Goal: Use online tool/utility: Use online tool/utility

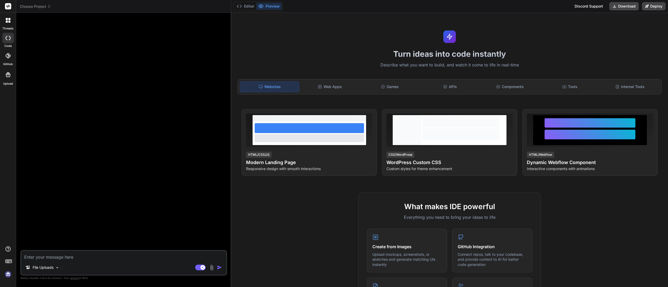
click at [34, 3] on header "Choose Project Created with Pixso." at bounding box center [123, 6] width 215 height 13
click at [9, 275] on img at bounding box center [8, 274] width 9 height 9
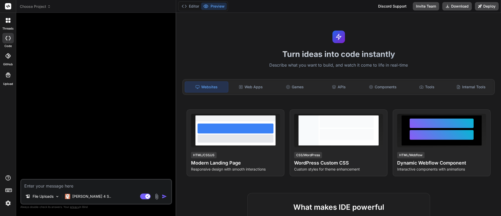
click at [41, 6] on span "Choose Project" at bounding box center [35, 6] width 31 height 5
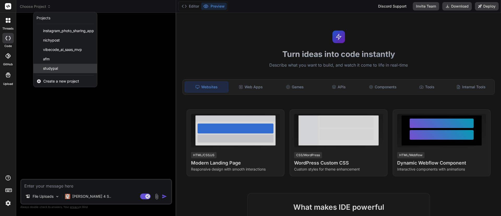
click at [46, 67] on span "studypal" at bounding box center [50, 68] width 15 height 5
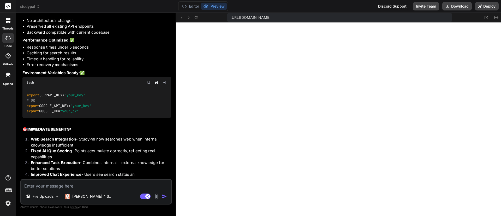
scroll to position [4132, 0]
click at [84, 185] on textarea at bounding box center [96, 183] width 150 height 9
paste textarea "design a comprehensive "Document FixIt Agent" feature for StudyPal that integra…"
type textarea "x"
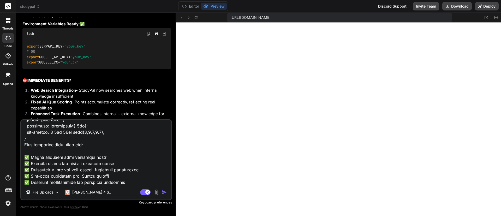
type textarea "design a comprehensive "Document FixIt Agent" feature for StudyPal that integra…"
click at [163, 191] on img "button" at bounding box center [164, 191] width 5 height 5
type textarea "x"
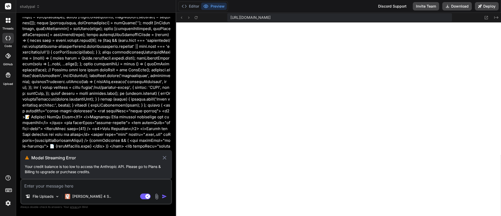
scroll to position [4293, 0]
click at [81, 198] on p "[PERSON_NAME] 4 S.." at bounding box center [91, 196] width 39 height 5
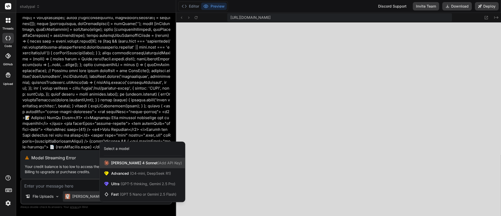
click at [158, 162] on span "(Add API Key)" at bounding box center [170, 162] width 24 height 4
type textarea "x"
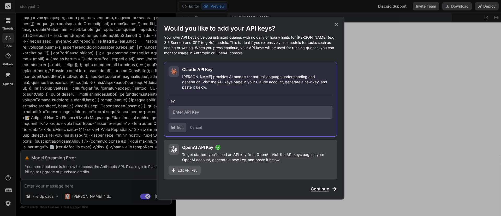
type input "sk-ant-api03-V3OwxXoasb0gbmf3J2SzrWkud--7CHjH8SNY1owoXTi64Y4Zw6mLVwAJDp3r3zlIcf…"
click at [217, 84] on span "API keys page" at bounding box center [229, 82] width 25 height 4
click at [318, 126] on button "Delete" at bounding box center [321, 127] width 23 height 9
click at [305, 127] on button "Delete" at bounding box center [310, 127] width 11 height 5
type textarea "x"
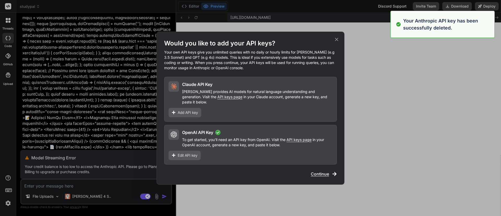
click at [184, 110] on span "Add API key" at bounding box center [188, 112] width 20 height 5
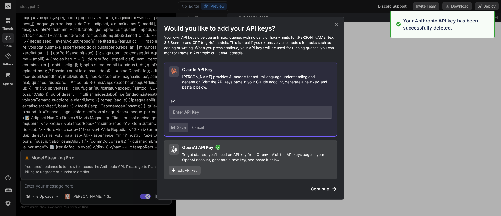
drag, startPoint x: 232, startPoint y: 112, endPoint x: 227, endPoint y: 111, distance: 5.0
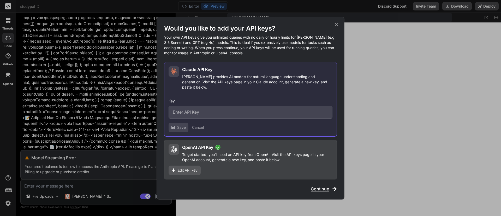
paste input "sk-ant-api03-C21xuNhFohqTNIFwSnaVH2HacTpIxwxC0gh0Sbwvk_aw7yVXEwSjyxy21EeWoPuI6H…"
type input "sk-ant-api03-C21xuNhFohqTNIFwSnaVH2HacTpIxwxC0gh0Sbwvk_aw7yVXEwSjyxy21EeWoPuI6H…"
click at [183, 125] on span "Save" at bounding box center [181, 127] width 9 height 5
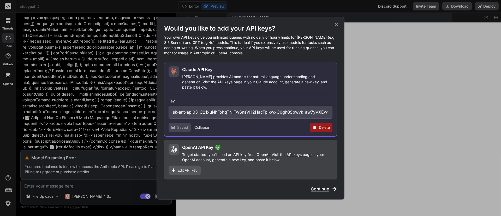
click at [322, 186] on span "Continue" at bounding box center [320, 188] width 18 height 6
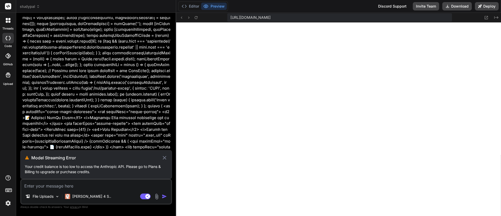
click at [81, 182] on textarea at bounding box center [96, 183] width 150 height 9
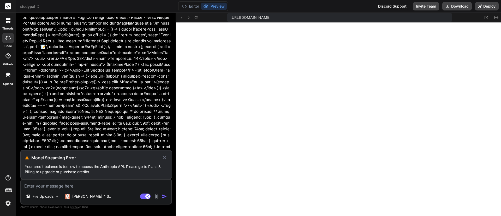
scroll to position [5029, 0]
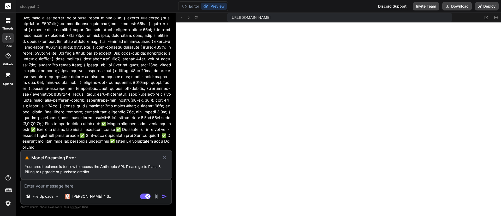
paste textarea "design a comprehensive "Document FixIt Agent" feature for StudyPal that integra…"
type textarea "x"
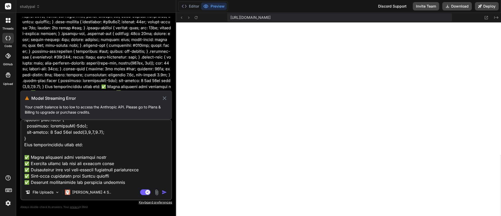
type textarea "design a comprehensive "Document FixIt Agent" feature for StudyPal that integra…"
click at [163, 99] on icon at bounding box center [164, 98] width 6 height 6
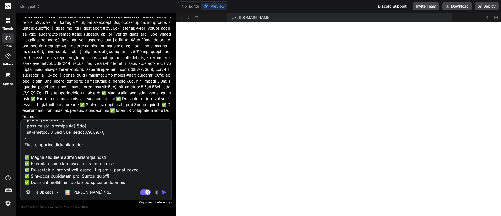
click at [163, 194] on img "button" at bounding box center [164, 191] width 5 height 5
type textarea "x"
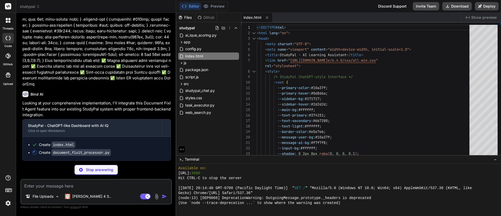
scroll to position [5960, 0]
type textarea "x"
type textarea "print(f"🎯 Actions: {result['actions_completed']}") else: print(f"❌ Processing f…"
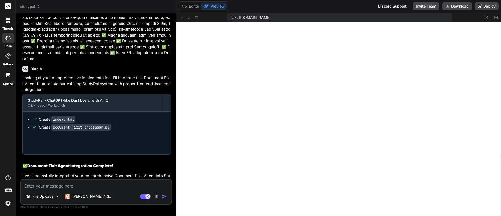
type textarea "x"
